Goal: Information Seeking & Learning: Learn about a topic

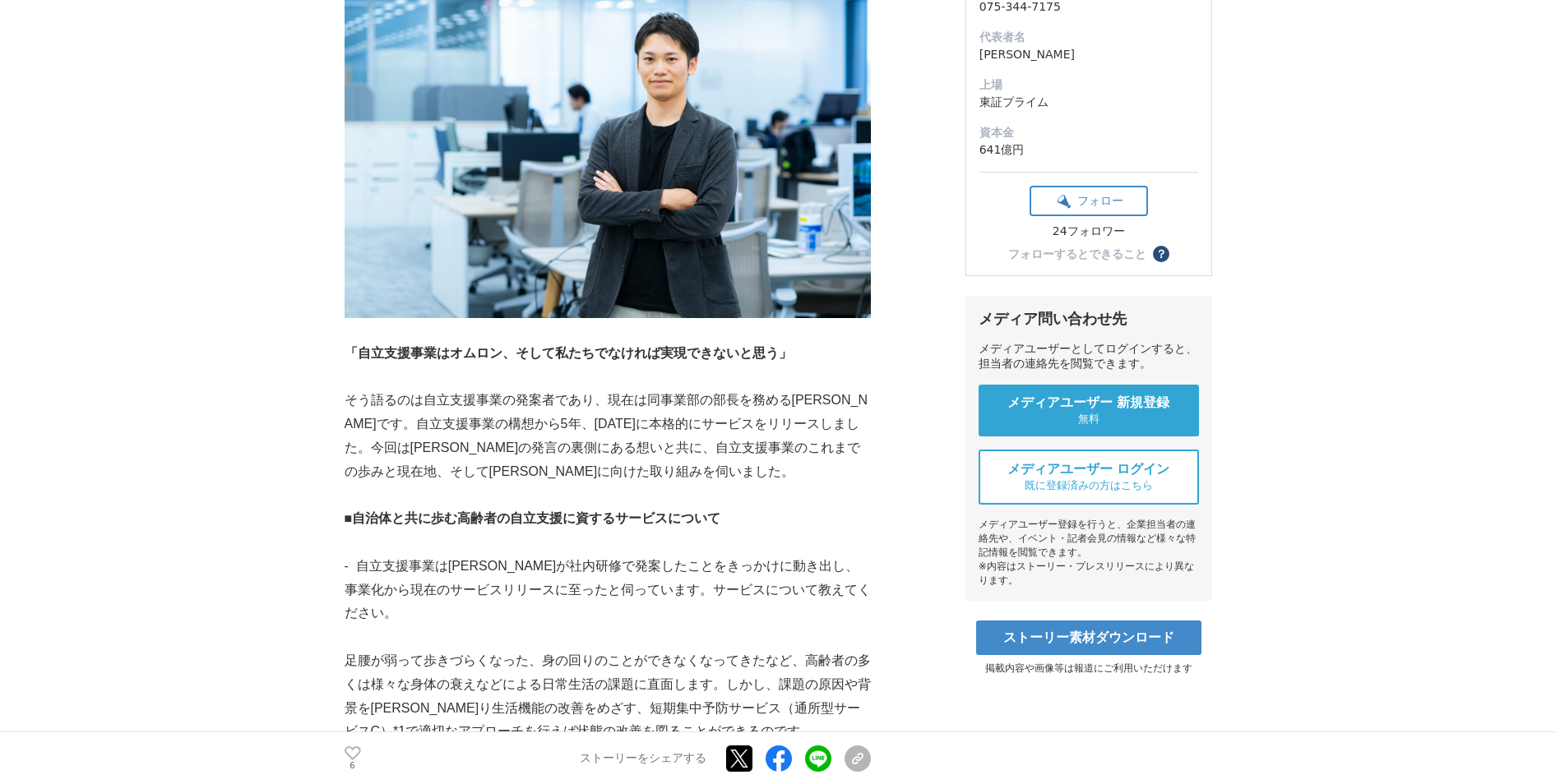
scroll to position [329, 0]
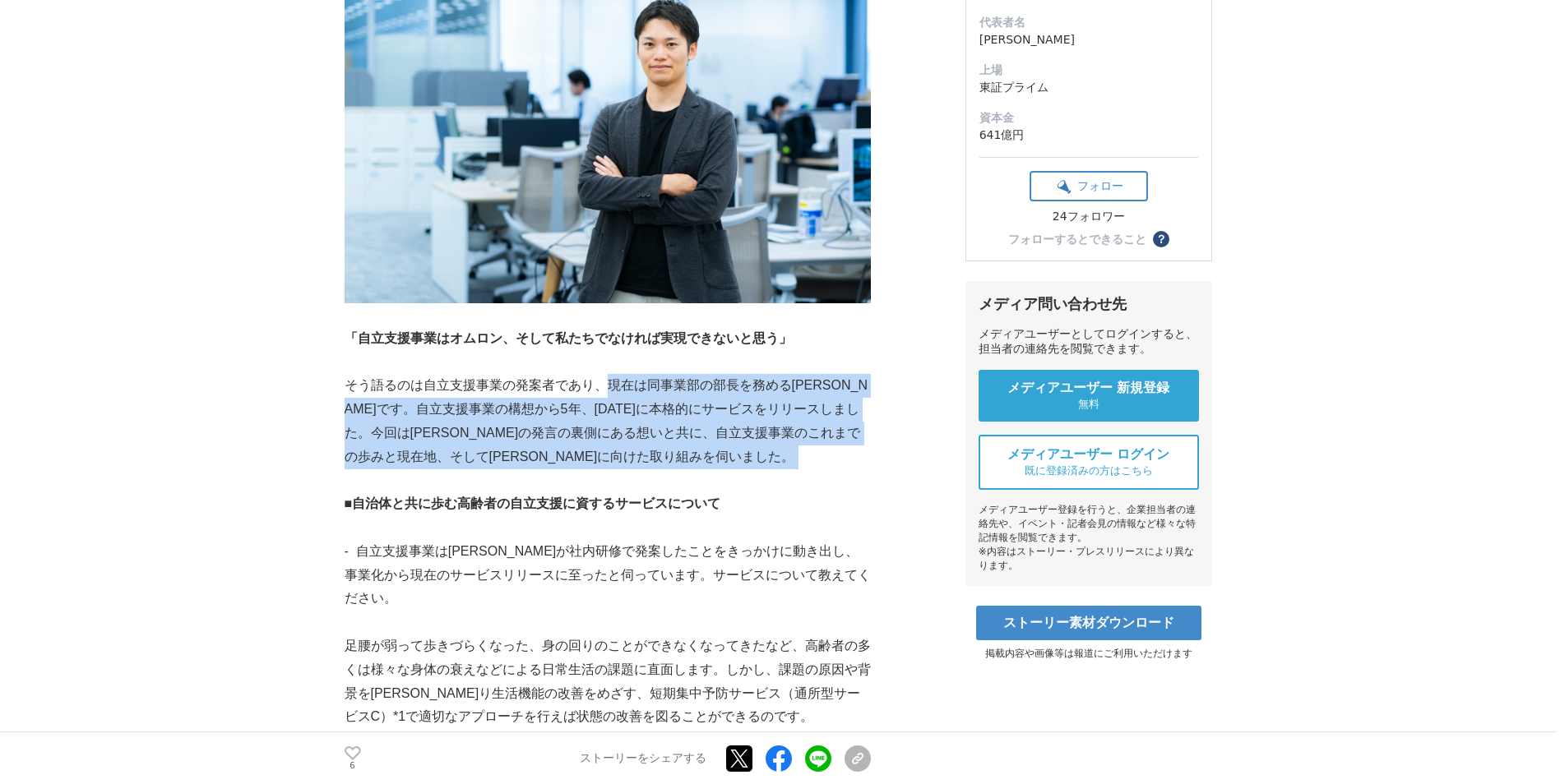
drag, startPoint x: 604, startPoint y: 381, endPoint x: 607, endPoint y: 471, distance: 90.0
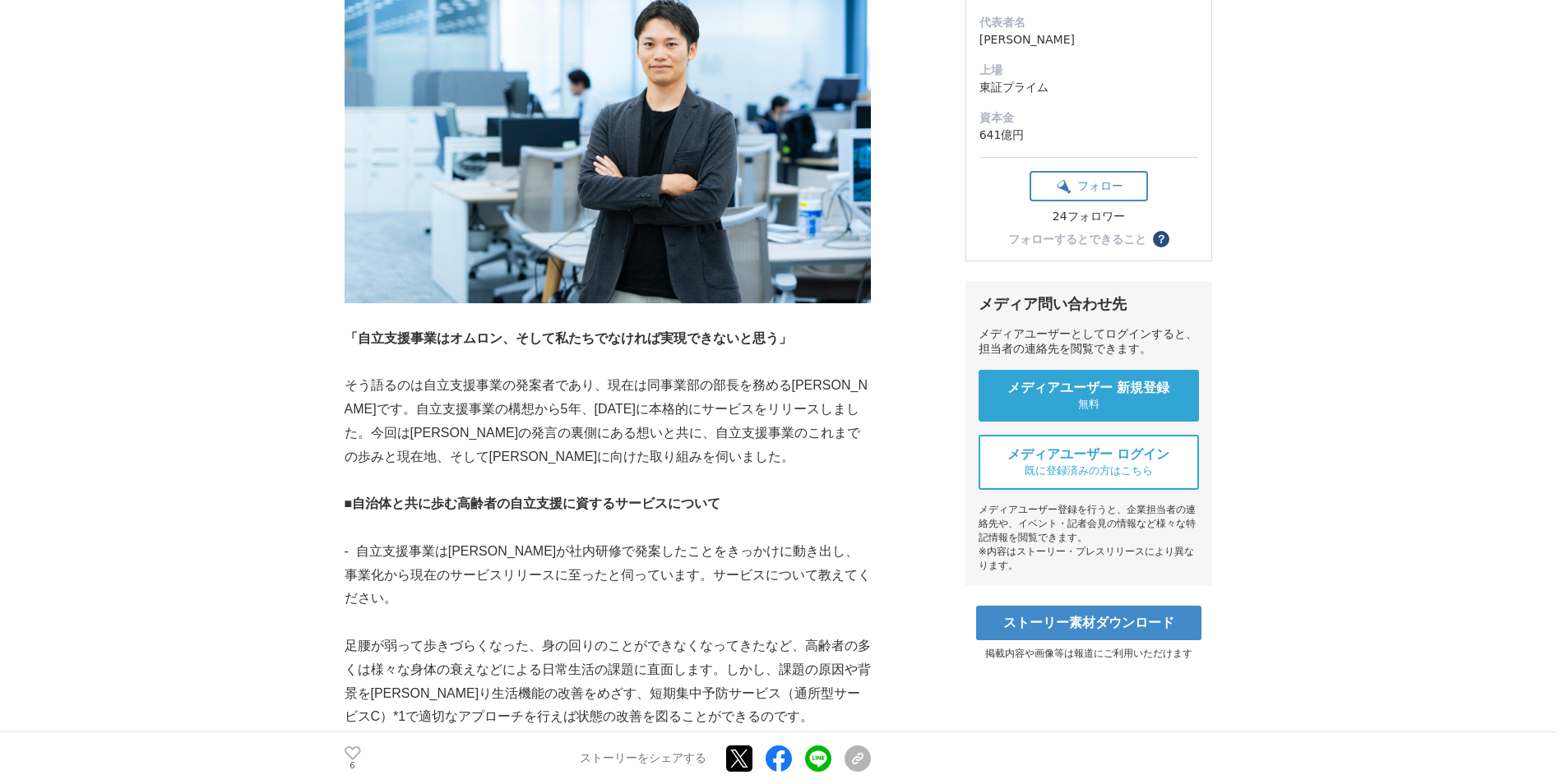
drag, startPoint x: 607, startPoint y: 471, endPoint x: 533, endPoint y: 569, distance: 122.8
click at [540, 570] on p "- 自立支援事業は[PERSON_NAME]が社内研修で発案したことをきっかけに動き出し、事業化から現在のサービスリリースに至ったと伺っています。サービスにつ…" at bounding box center [607, 575] width 526 height 70
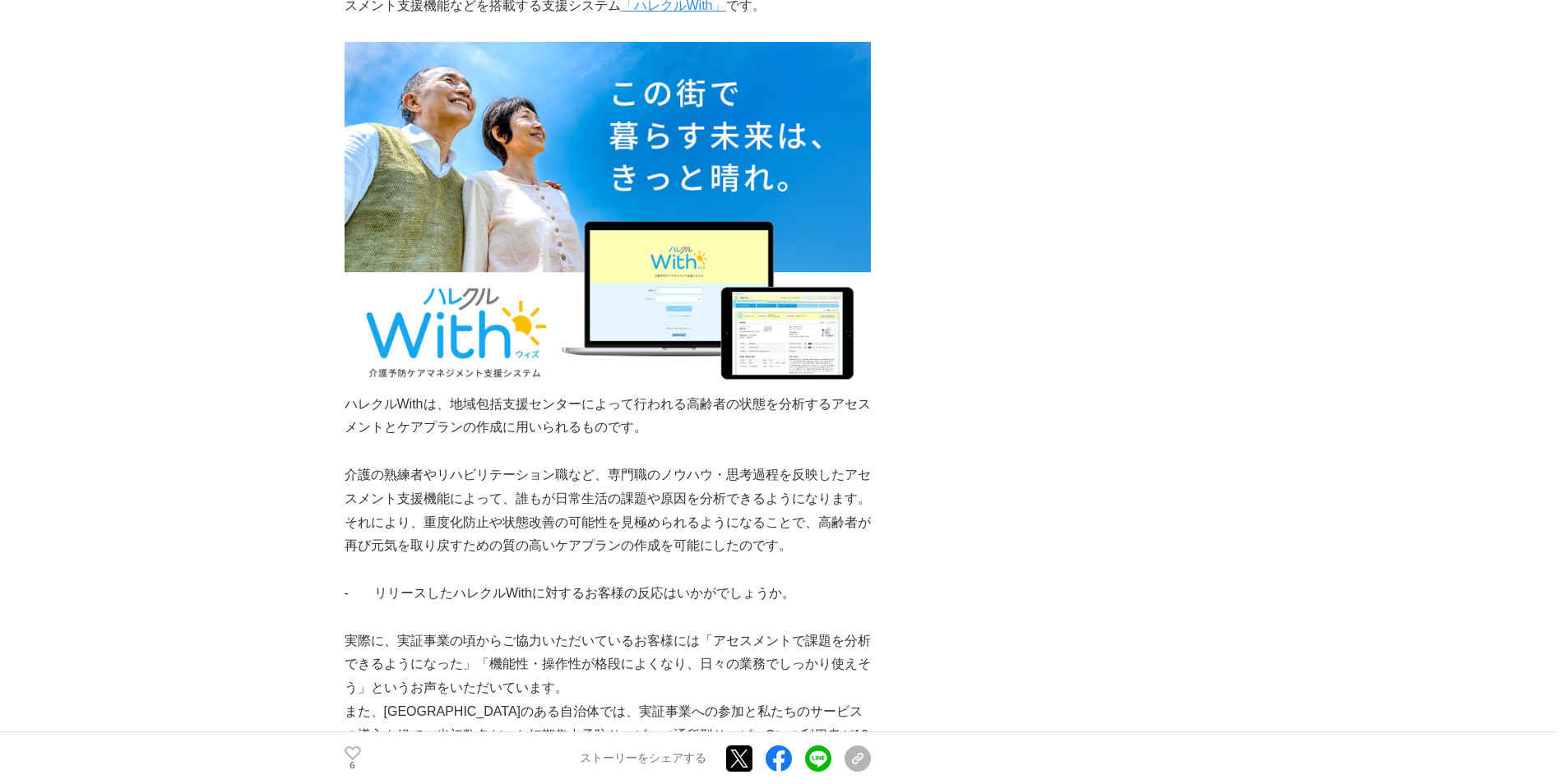
scroll to position [1315, 0]
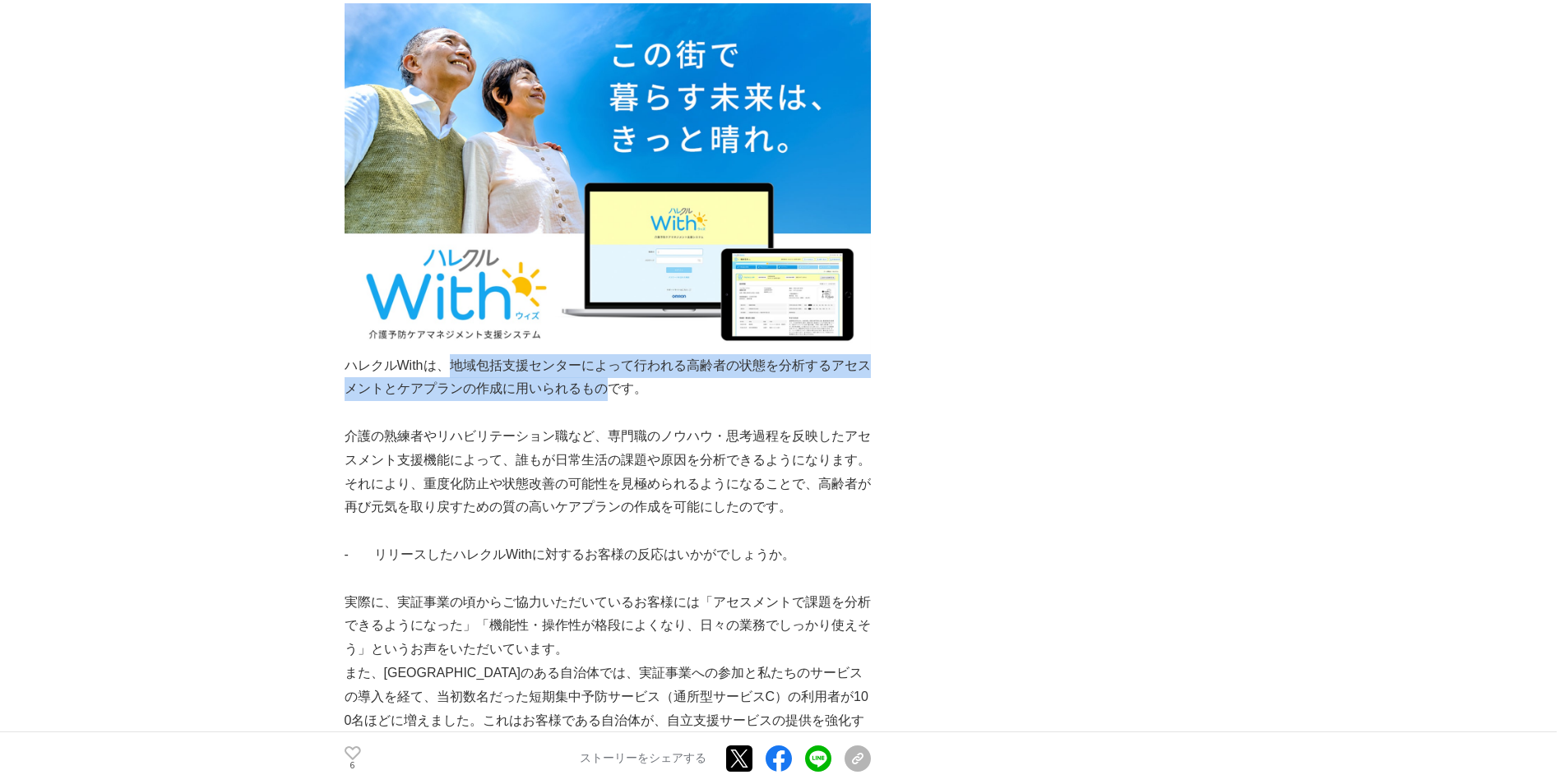
drag, startPoint x: 453, startPoint y: 348, endPoint x: 620, endPoint y: 355, distance: 167.1
click at [620, 355] on p "ハレクルWithは、地域包括支援センターによって行われる高齢者の状態を分析するアセスメントとケアプランの作成に用いられるものです。" at bounding box center [607, 378] width 526 height 48
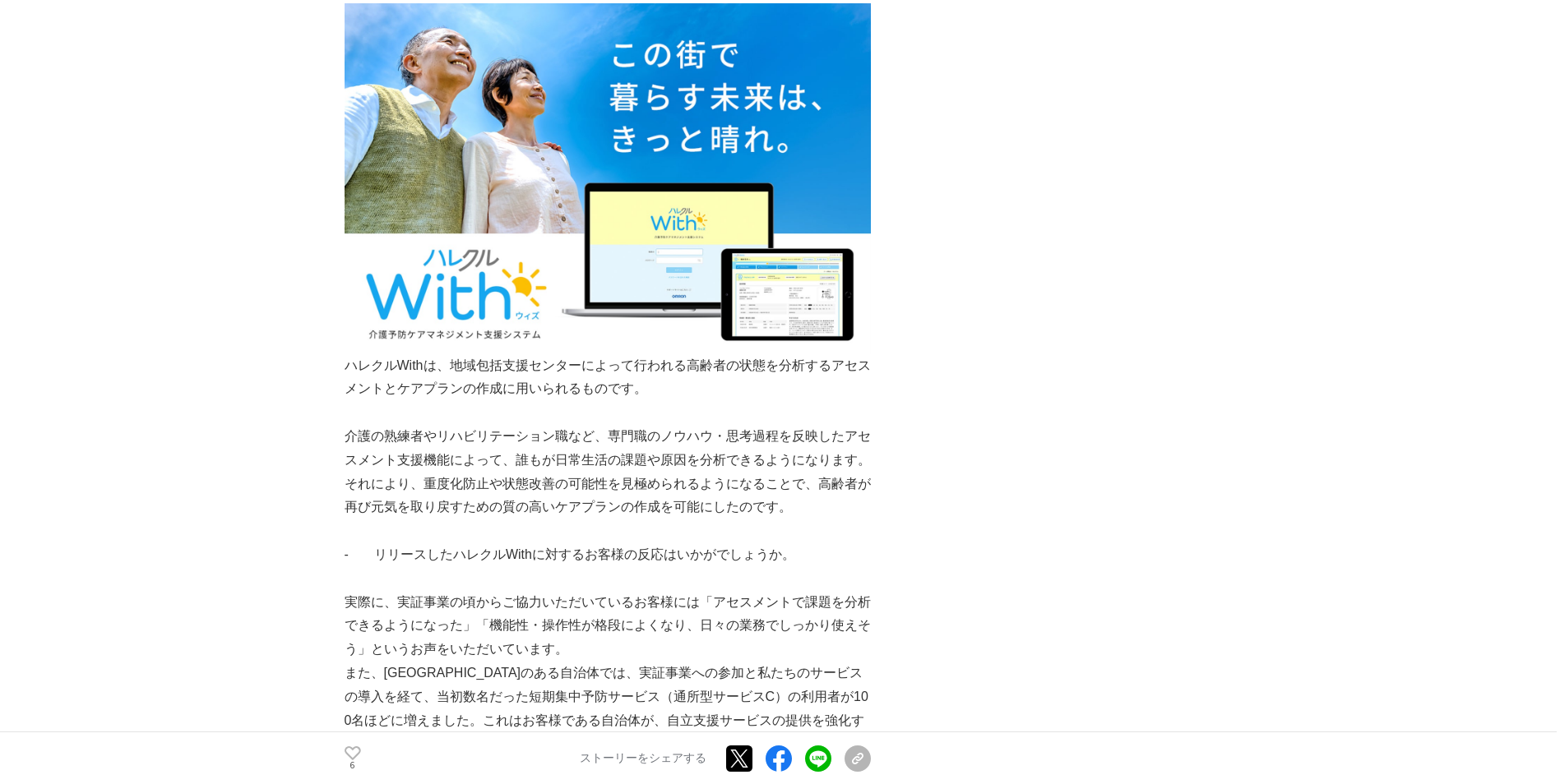
click at [575, 519] on p at bounding box center [607, 531] width 526 height 24
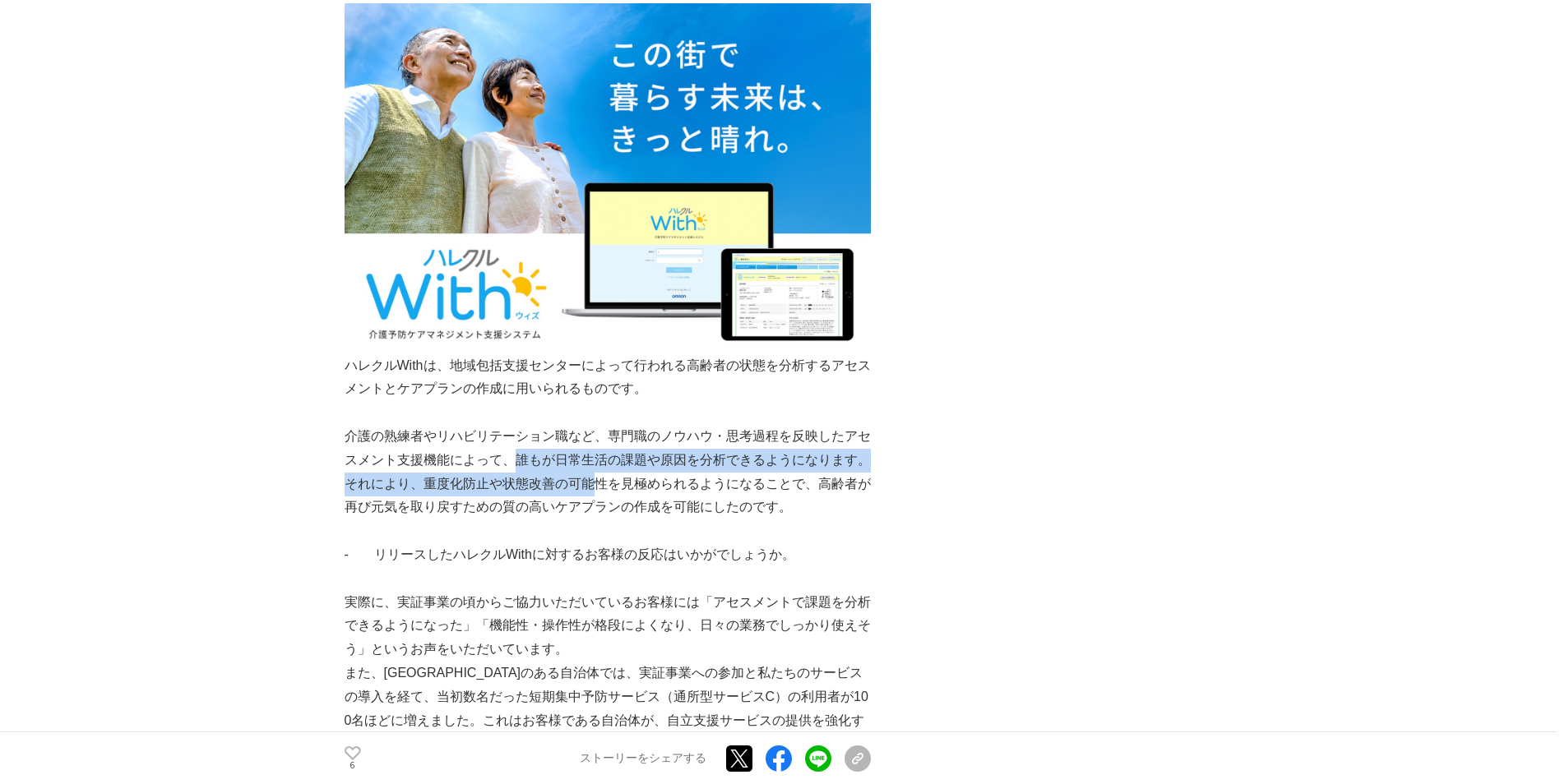
drag, startPoint x: 519, startPoint y: 438, endPoint x: 594, endPoint y: 453, distance: 76.5
click at [594, 453] on p "介護の熟練者やリハビリテーション職など、専門職のノウハウ・思考過程を反映したアセスメント支援機能によって、誰もが日常生活の課題や原因を分析できるようになります…" at bounding box center [607, 472] width 526 height 94
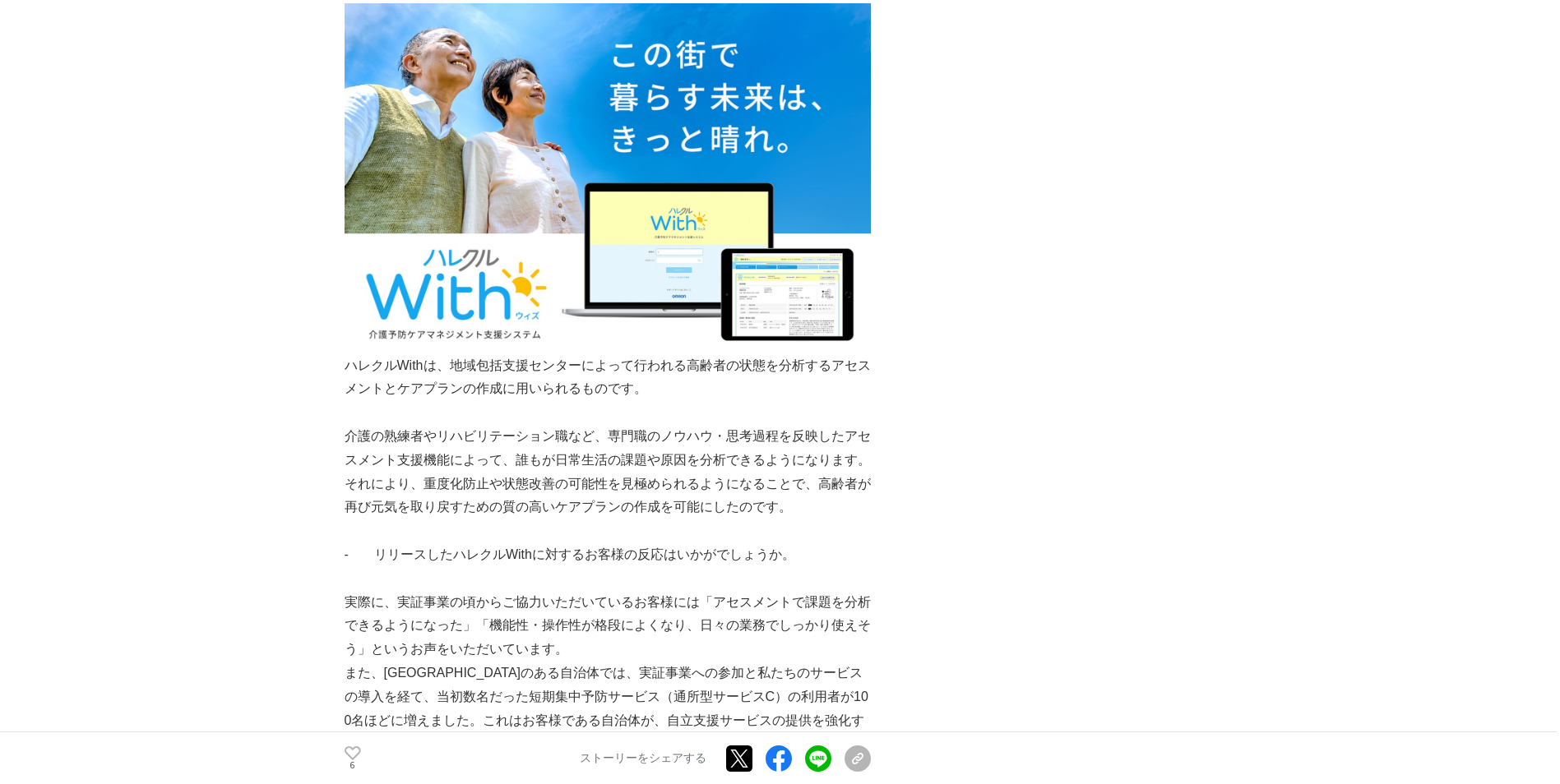
drag, startPoint x: 594, startPoint y: 453, endPoint x: 634, endPoint y: 485, distance: 51.2
click at [634, 485] on p "介護の熟練者やリハビリテーション職など、専門職のノウハウ・思考過程を反映したアセスメント支援機能によって、誰もが日常生活の課題や原因を分析できるようになります…" at bounding box center [607, 472] width 526 height 94
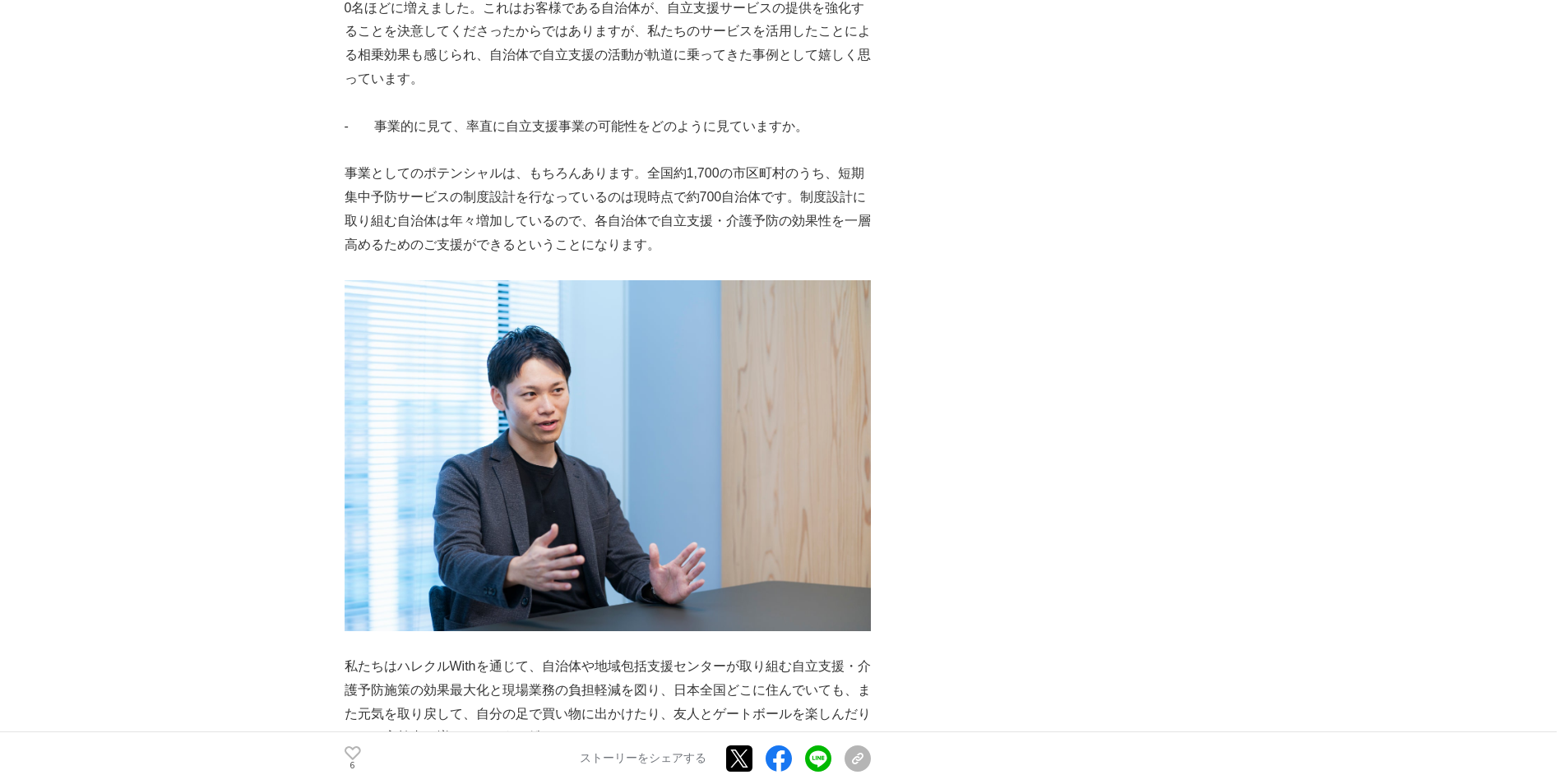
scroll to position [2302, 0]
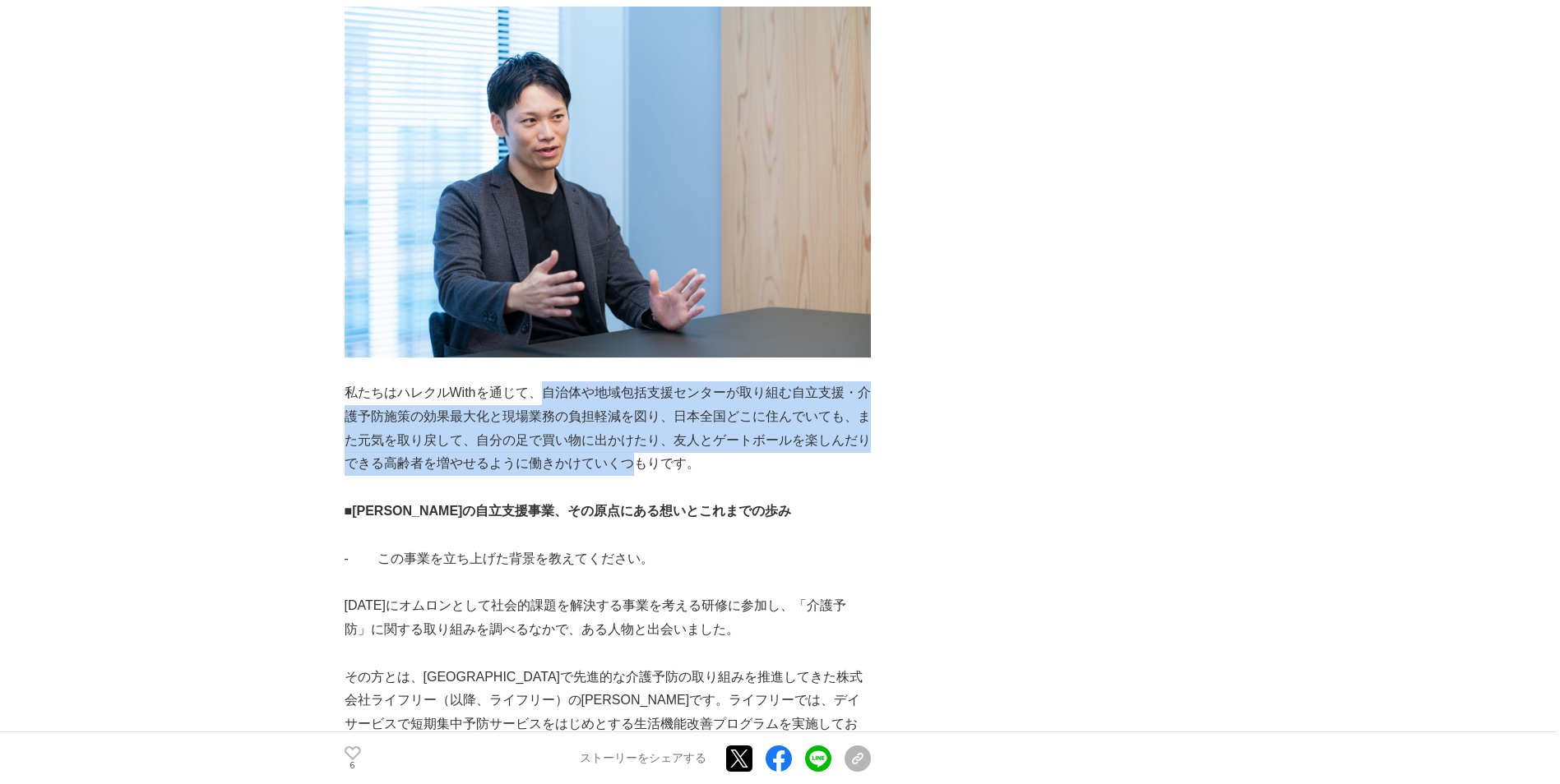
drag, startPoint x: 545, startPoint y: 344, endPoint x: 653, endPoint y: 423, distance: 133.8
click at [653, 423] on p "私たちはハレクルWithを通じて、自治体や地域包括支援センターが取り組む自立支援・介護予防施策の効果最大化と現場業務の負担軽減を図り、日本全国どこに住んでいて…" at bounding box center [607, 429] width 526 height 94
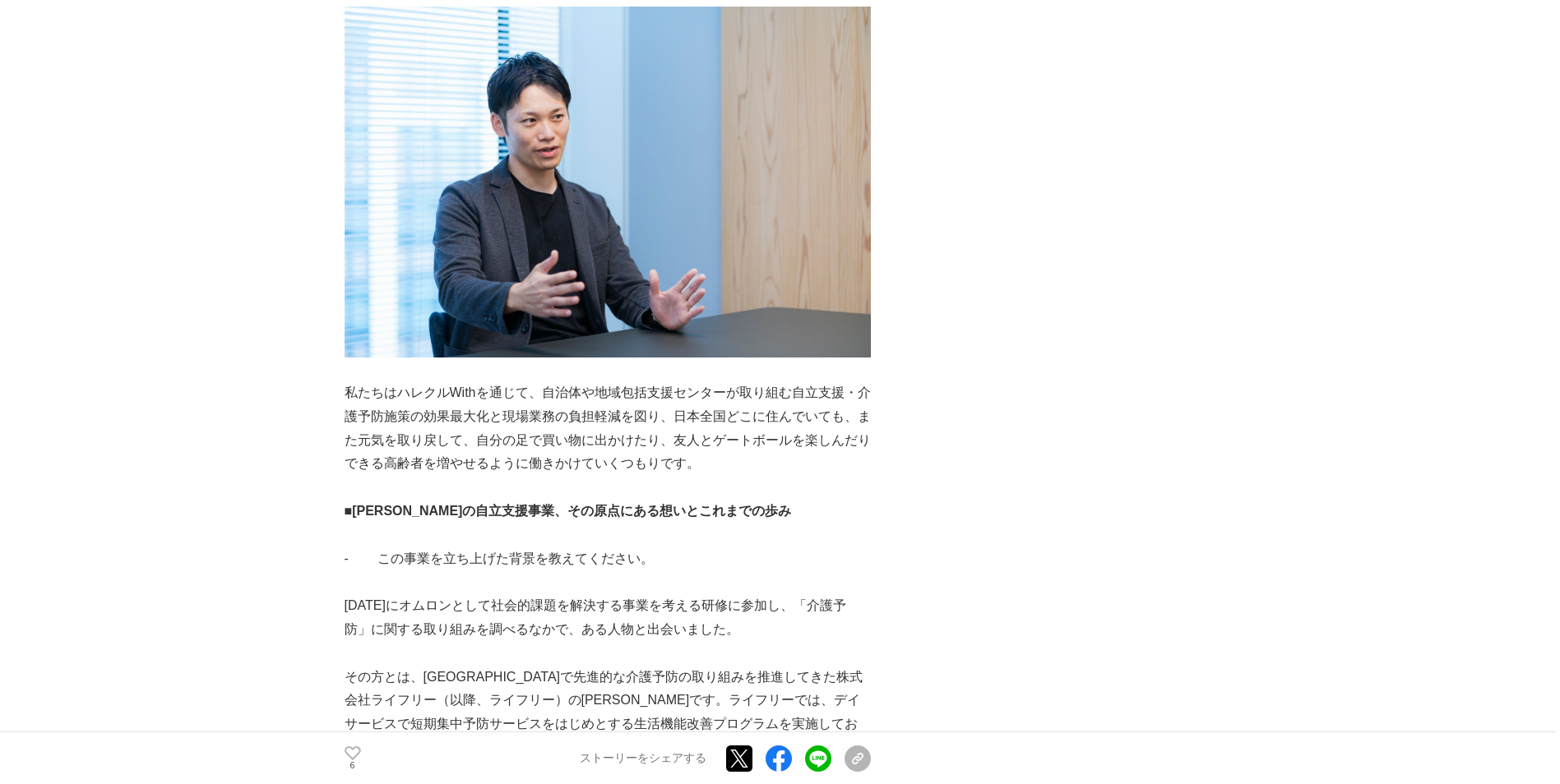
drag, startPoint x: 653, startPoint y: 423, endPoint x: 663, endPoint y: 441, distance: 20.6
click at [685, 476] on p at bounding box center [607, 487] width 526 height 24
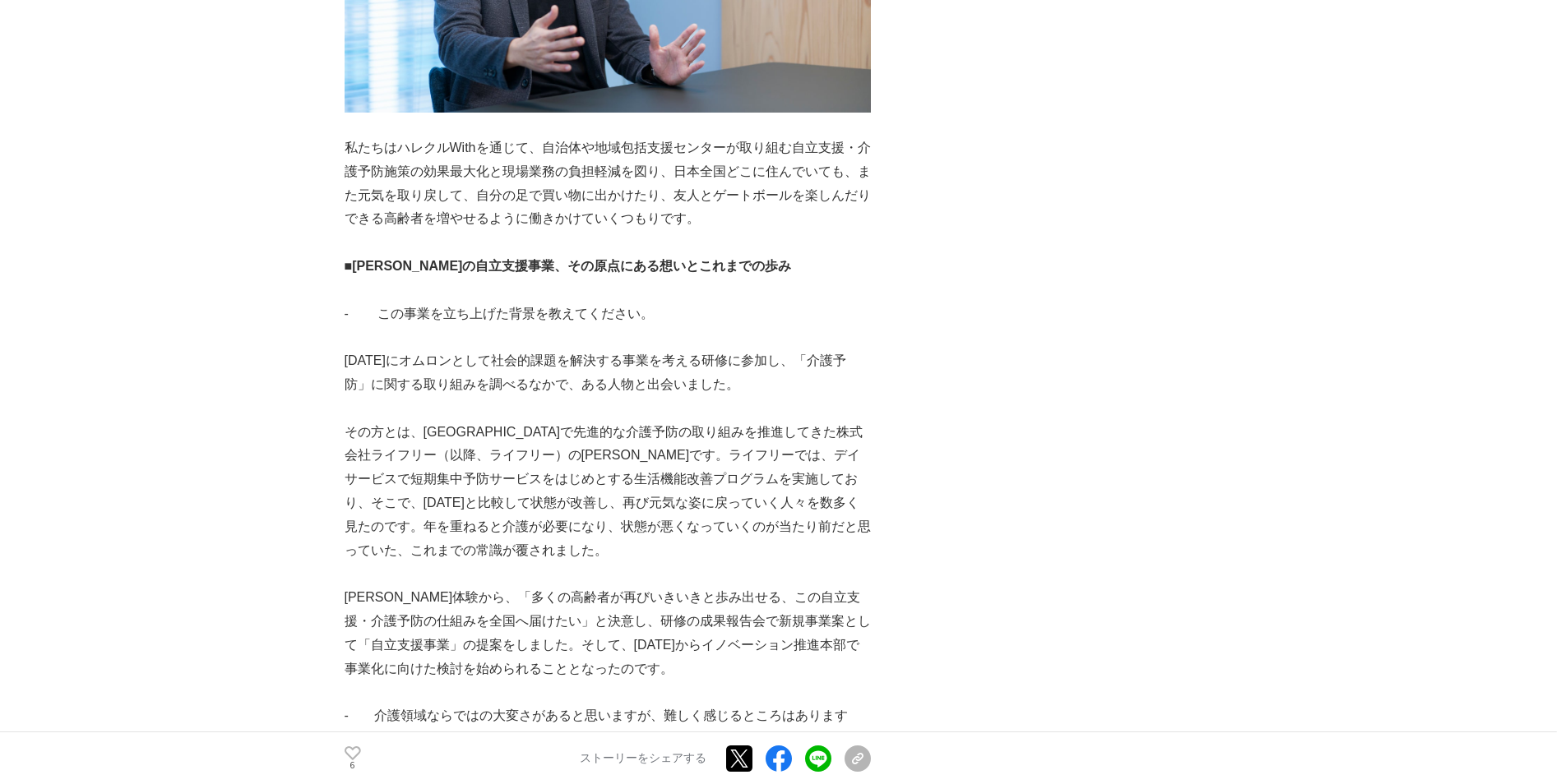
scroll to position [2548, 0]
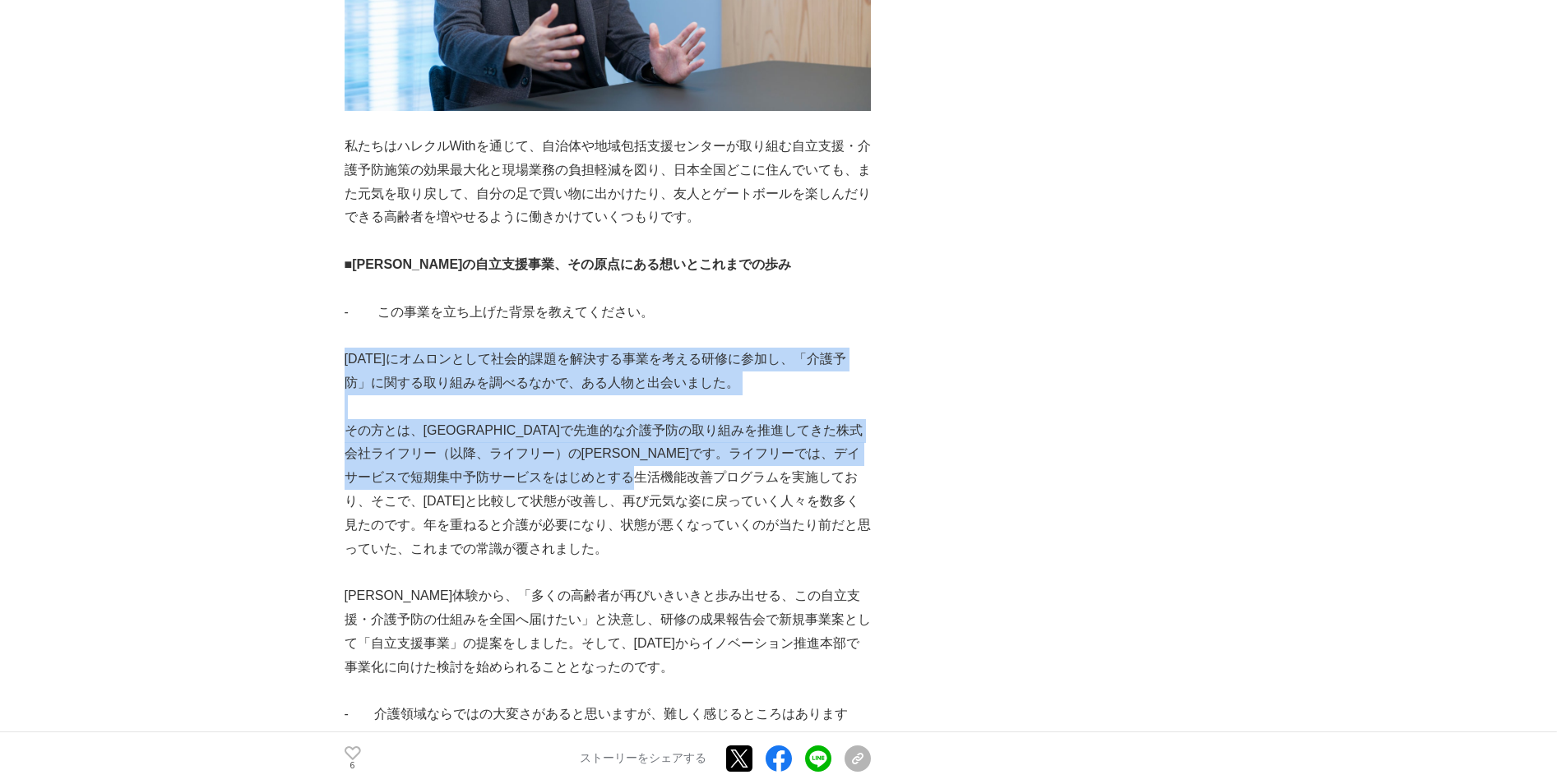
drag, startPoint x: 344, startPoint y: 309, endPoint x: 770, endPoint y: 425, distance: 441.5
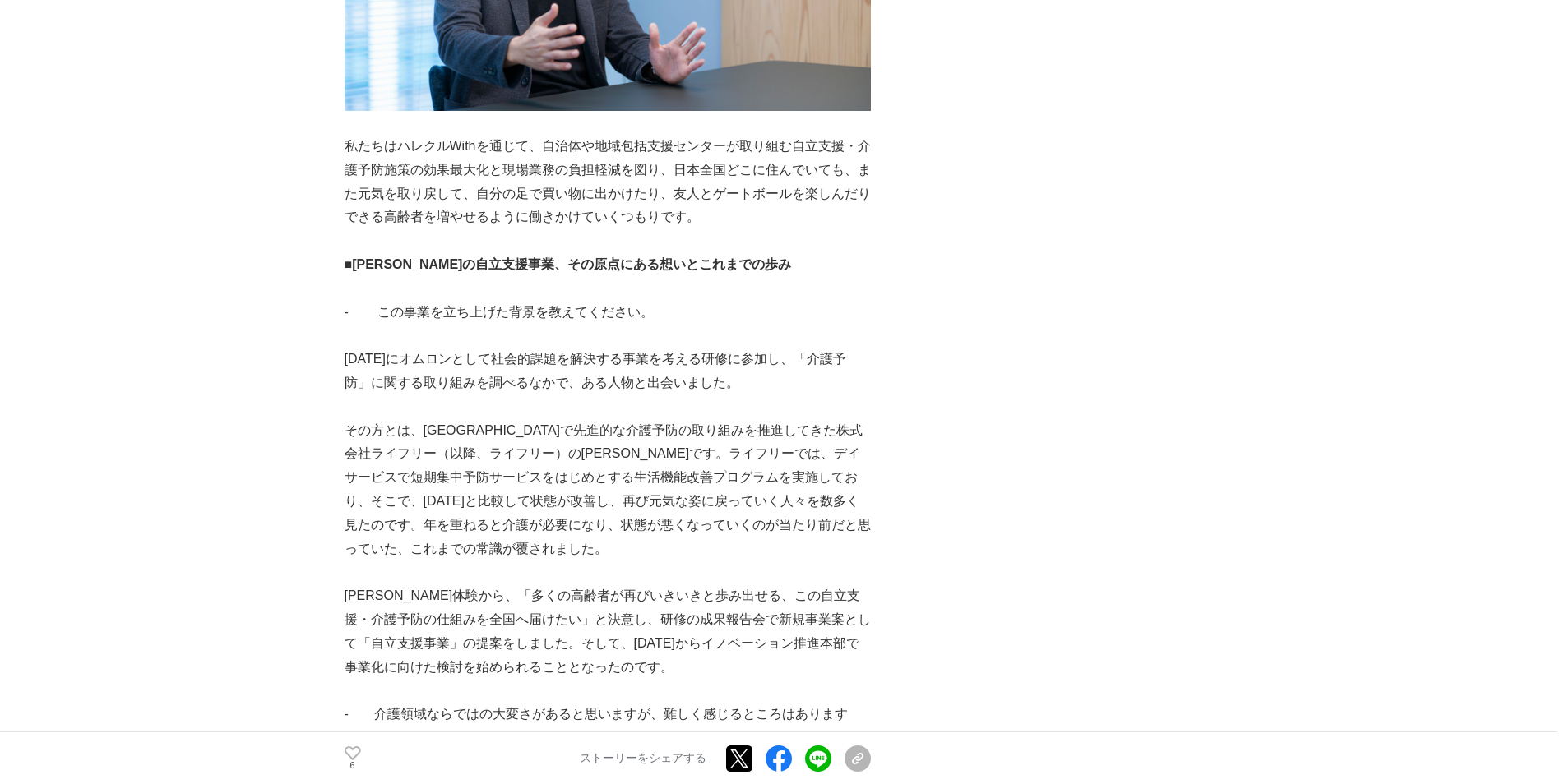
drag, startPoint x: 770, startPoint y: 425, endPoint x: 600, endPoint y: 545, distance: 208.1
click at [601, 584] on p "[PERSON_NAME]体験から、「多くの高齢者が再びいきいきと歩み出せる、この自立支援・介護予防の仕組みを全国へ届けたい」と決意し、研修の成果報告会で新規…" at bounding box center [607, 631] width 526 height 94
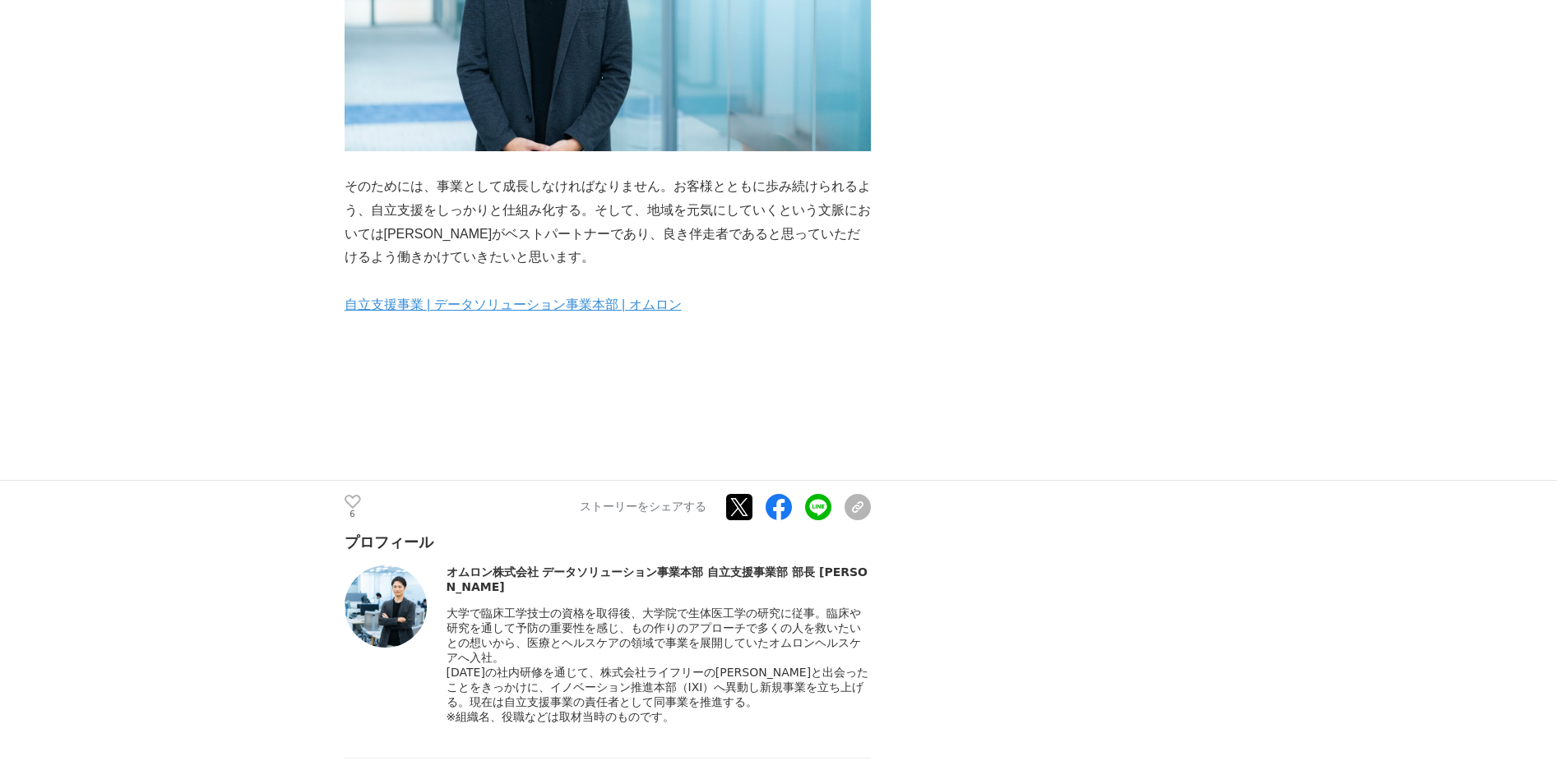
scroll to position [6741, 0]
